Goal: Task Accomplishment & Management: Complete application form

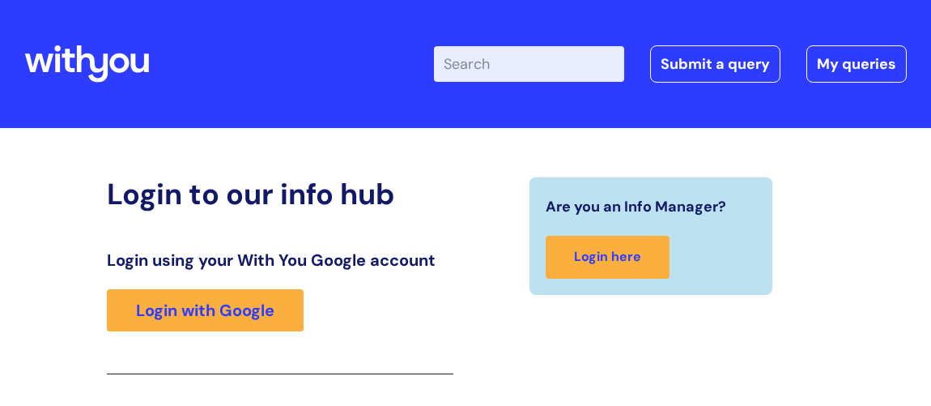
scroll to position [266, 0]
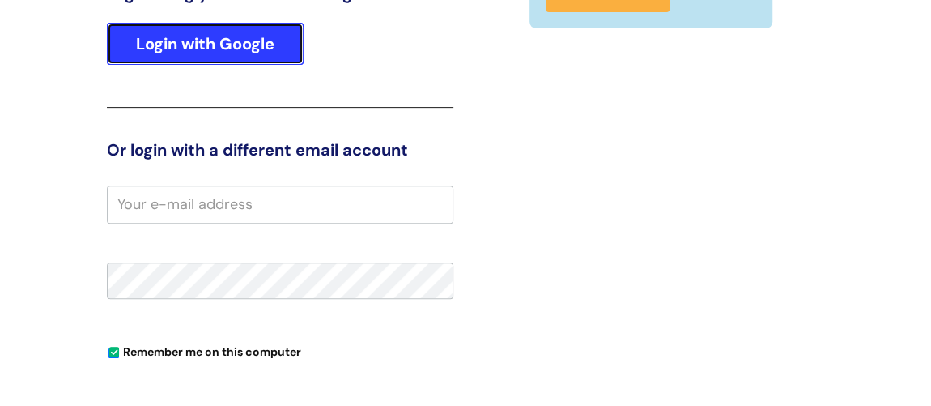
click at [258, 40] on link "Login with Google" at bounding box center [205, 44] width 197 height 42
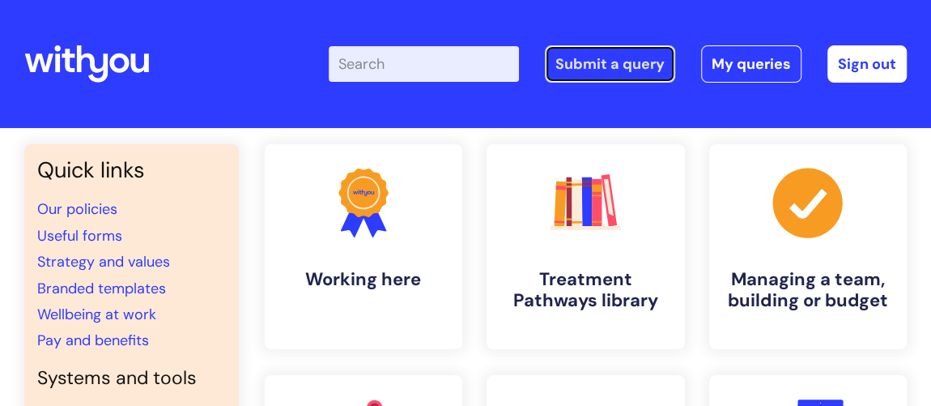
click at [567, 65] on link "Submit a query" at bounding box center [610, 63] width 130 height 37
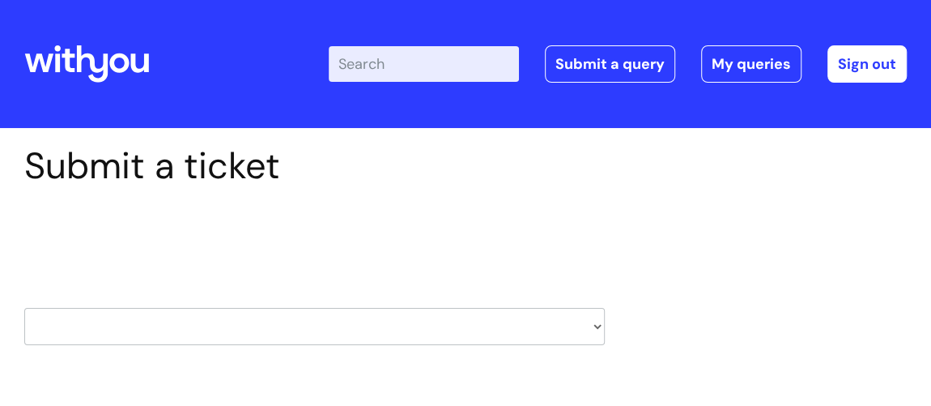
click at [256, 324] on select "HR / People IT and Support Clinical Drug Alerts Finance Accounts Data Support T…" at bounding box center [314, 326] width 581 height 37
select select "finance_accounts"
click at [24, 308] on select "HR / People IT and Support Clinical Drug Alerts Finance Accounts Data Support T…" at bounding box center [314, 326] width 581 height 37
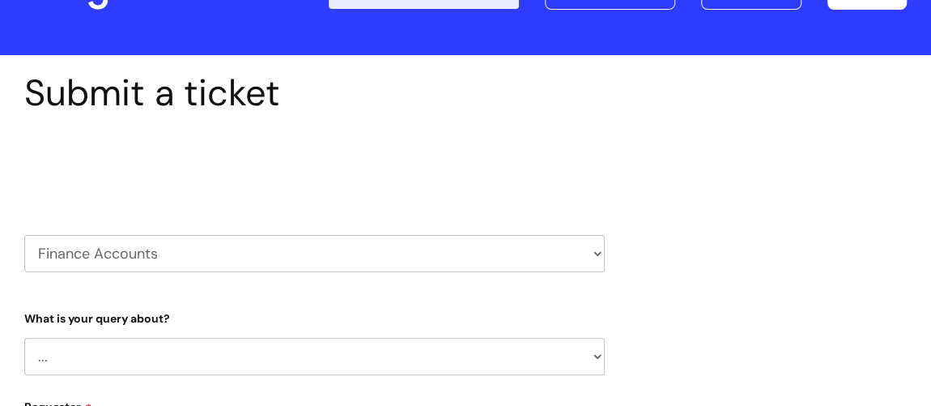
select select "80004286569"
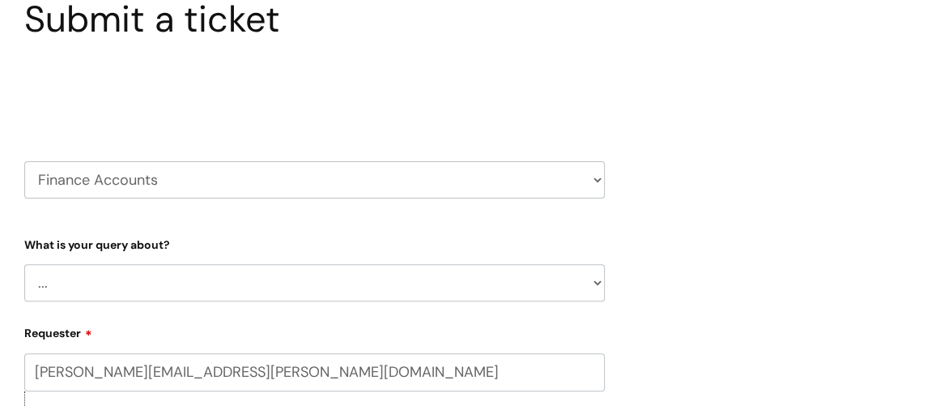
click at [202, 280] on select "... Finance Systems Finance Requests (inc. Expenses) Invoices Research" at bounding box center [314, 282] width 581 height 37
select select "Invoices"
click at [24, 264] on select "... Finance Systems Finance Requests (inc. Expenses) Invoices Research" at bounding box center [314, 282] width 581 height 37
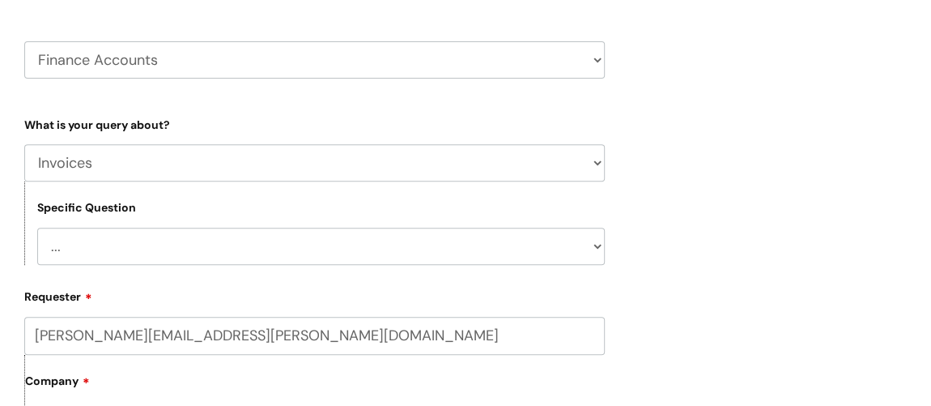
scroll to position [294, 0]
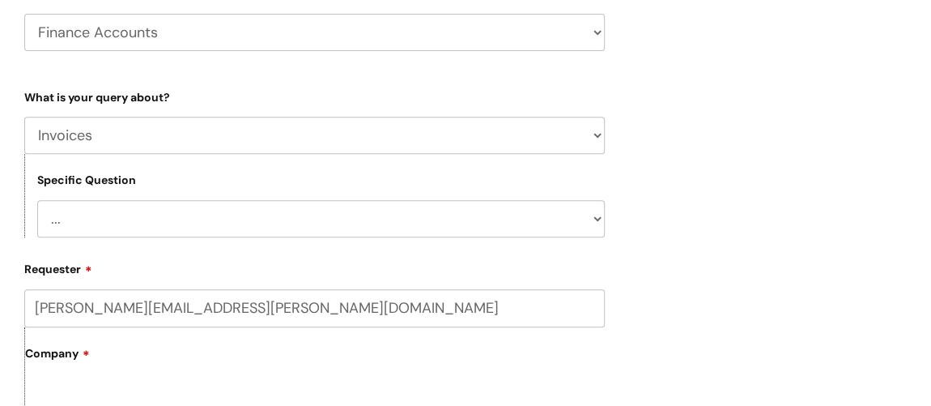
click at [179, 219] on select "... Customer Invoice Supplier Invoices" at bounding box center [321, 218] width 568 height 37
select select "Customer Invoice"
click at [37, 200] on select "... Customer Invoice Supplier Invoices" at bounding box center [321, 218] width 568 height 37
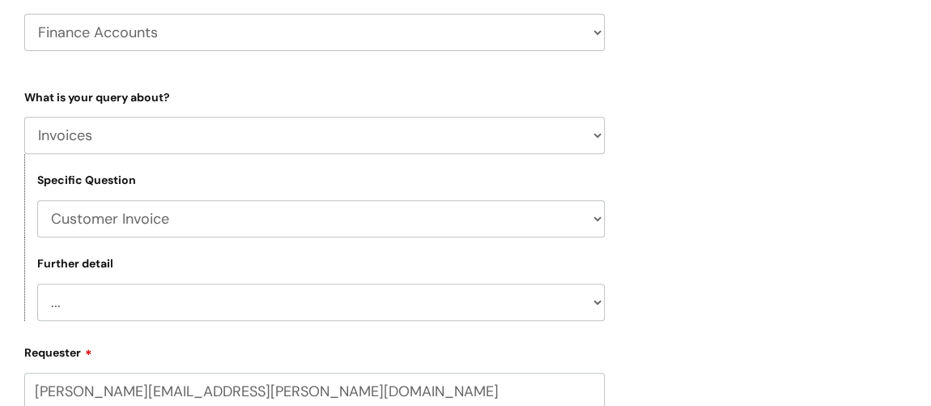
click at [160, 296] on select "... Payment Dates Remittance advice requests Urgent payment processing Invoices…" at bounding box center [321, 301] width 568 height 37
select select "Invoices to add to Basware"
click at [37, 283] on select "... Payment Dates Remittance advice requests Urgent payment processing Invoices…" at bounding box center [321, 301] width 568 height 37
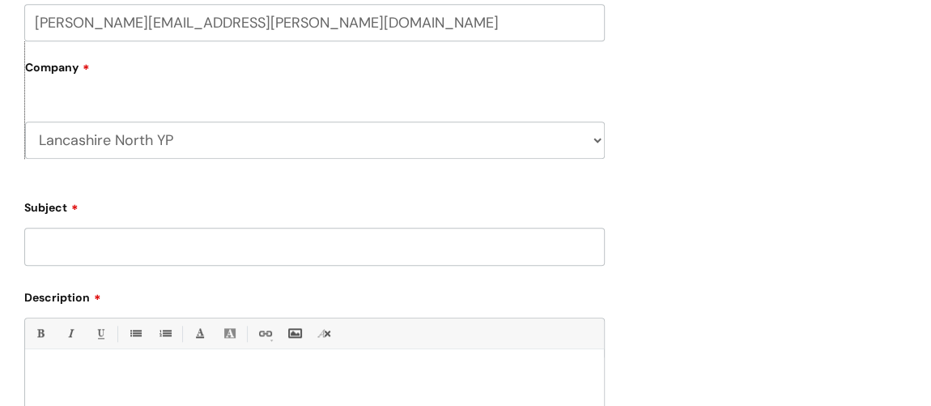
scroll to position [736, 0]
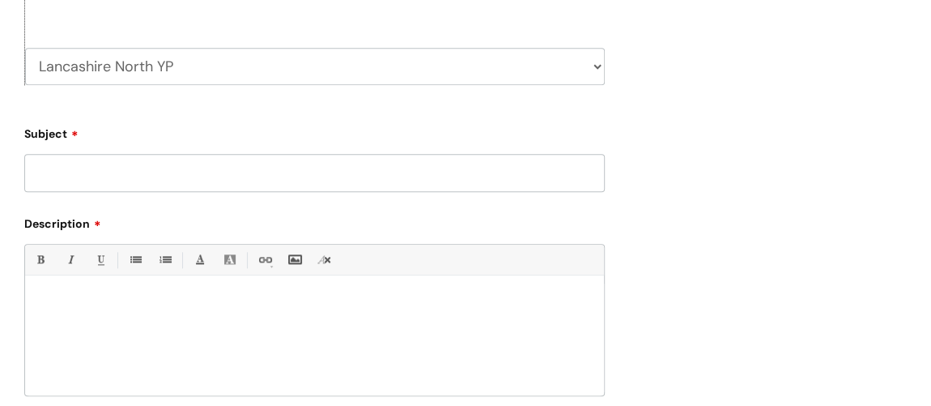
click at [165, 185] on input "Subject" at bounding box center [314, 172] width 581 height 37
type input "Bank Detail Change"
click at [96, 296] on p at bounding box center [314, 303] width 555 height 15
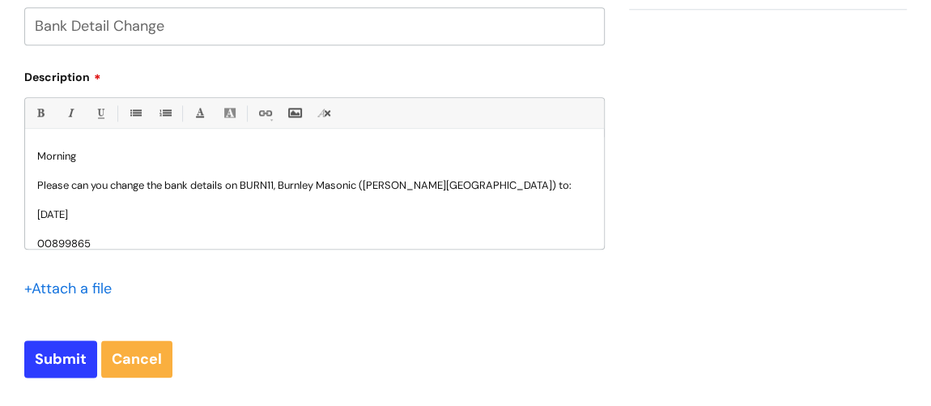
scroll to position [72, 0]
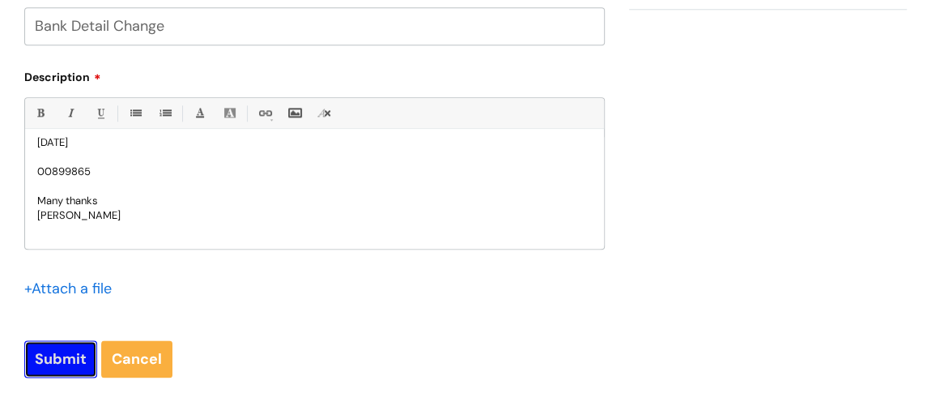
click at [53, 353] on input "Submit" at bounding box center [60, 358] width 73 height 37
type input "Please Wait..."
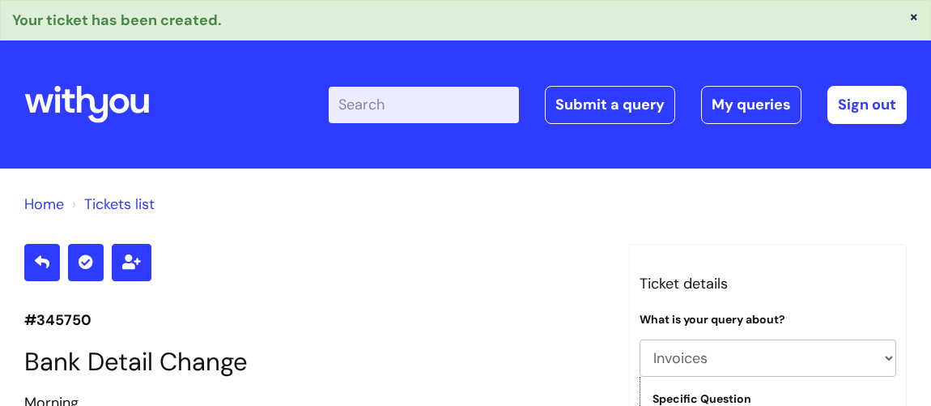
select select "Invoices"
select select "Customer Invoice"
select select "Invoices to add to Basware"
